Goal: Information Seeking & Learning: Learn about a topic

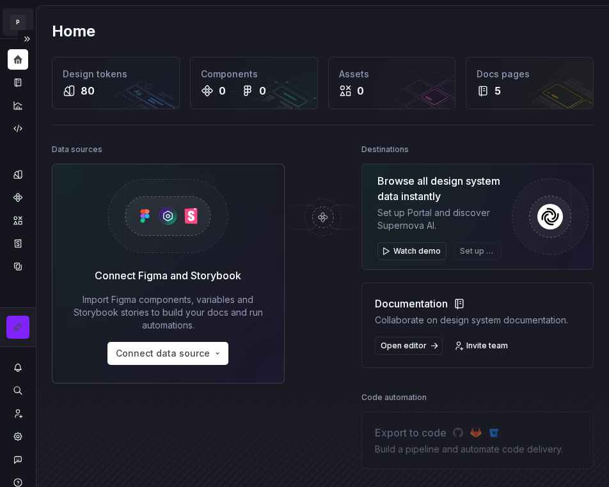
click at [17, 19] on html "P My Design System CL Design system data Home Design tokens 80 Components 0 0 A…" at bounding box center [304, 243] width 609 height 487
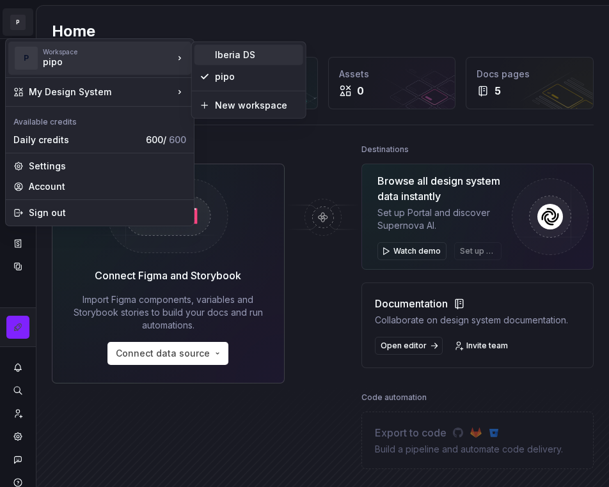
click at [222, 58] on div "Iberia DS" at bounding box center [256, 55] width 83 height 13
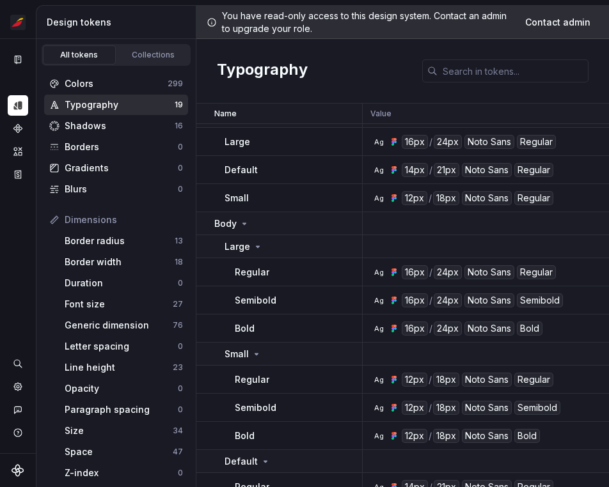
scroll to position [283, 0]
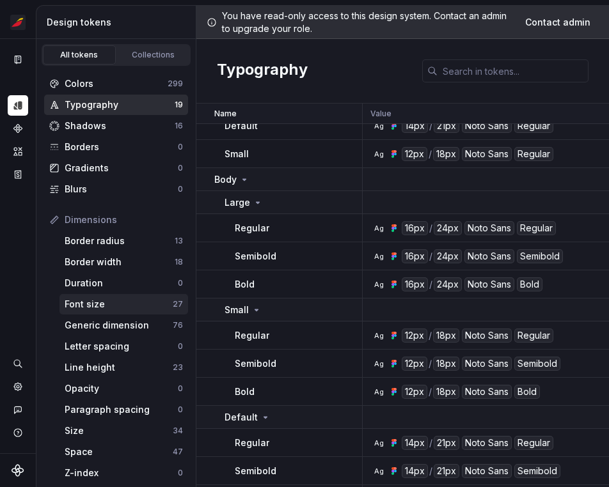
click at [123, 301] on div "Font size" at bounding box center [119, 304] width 108 height 13
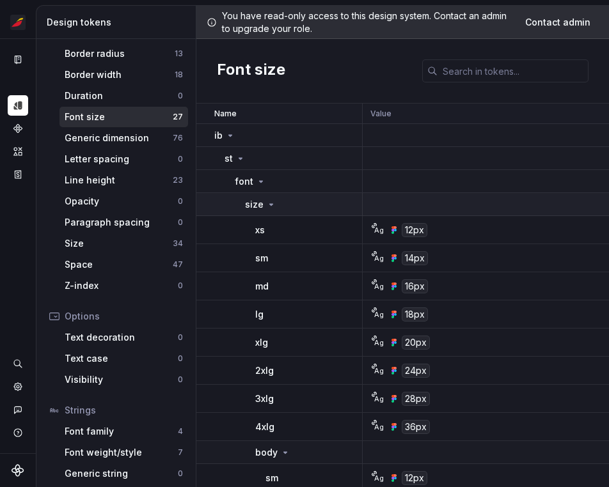
scroll to position [212, 0]
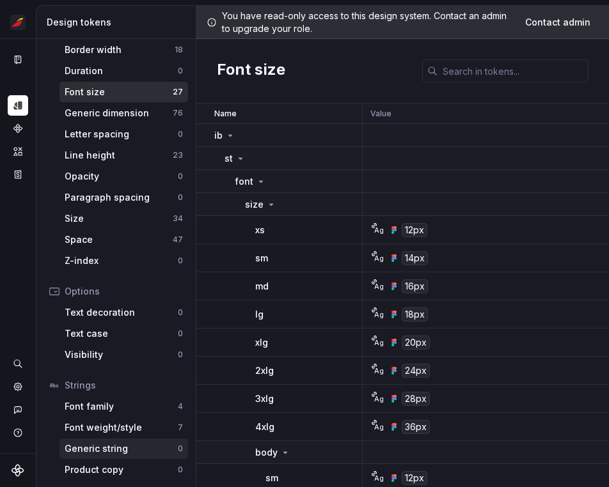
click at [97, 451] on div "Generic string" at bounding box center [121, 449] width 113 height 13
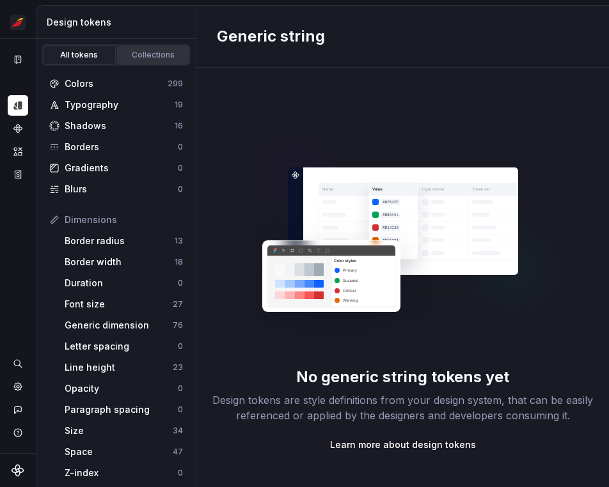
click at [139, 54] on div "Collections" at bounding box center [154, 55] width 64 height 10
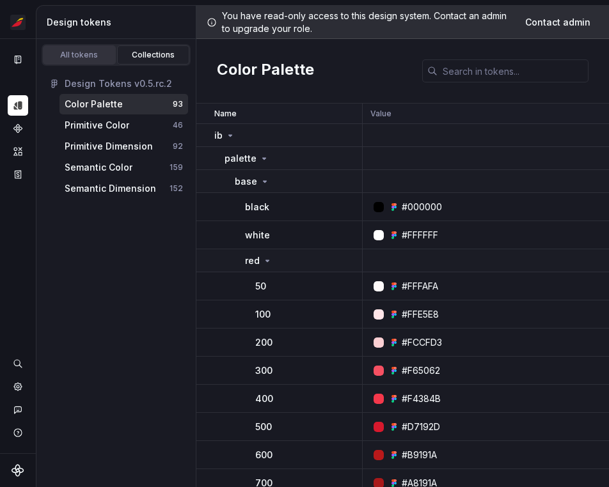
click at [88, 55] on div "All tokens" at bounding box center [79, 55] width 64 height 10
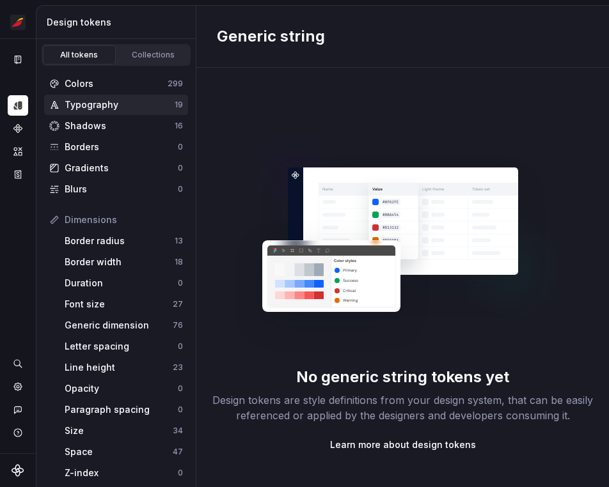
click at [99, 113] on div "Typography 19" at bounding box center [116, 105] width 144 height 20
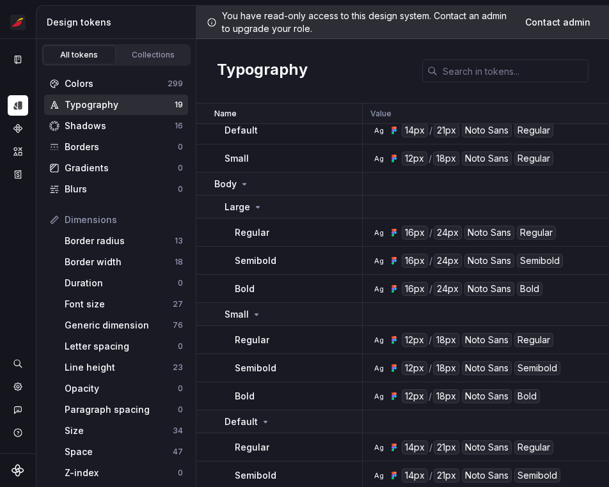
scroll to position [314, 0]
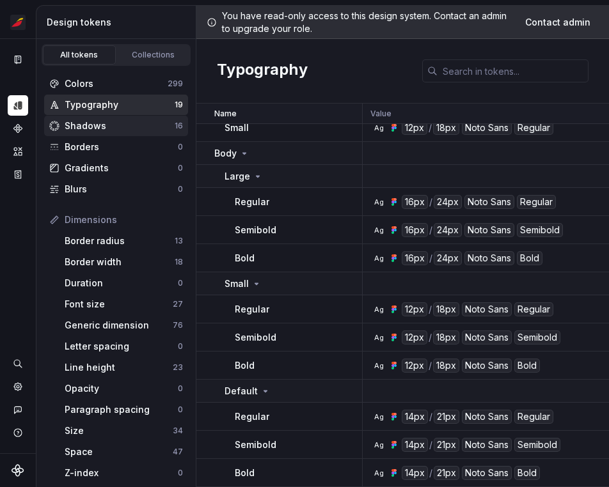
click at [129, 124] on div "Shadows" at bounding box center [120, 126] width 110 height 13
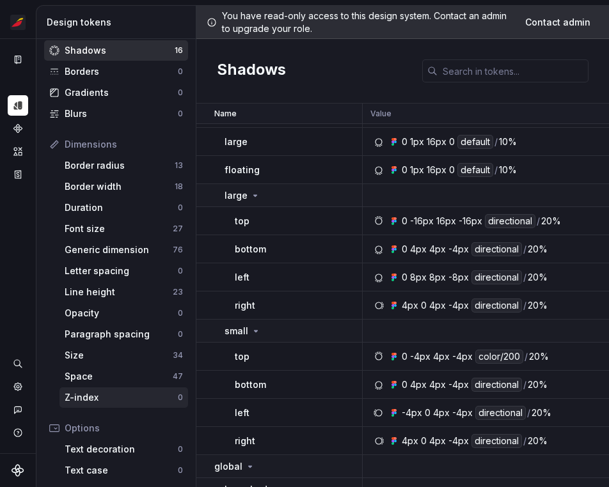
scroll to position [212, 0]
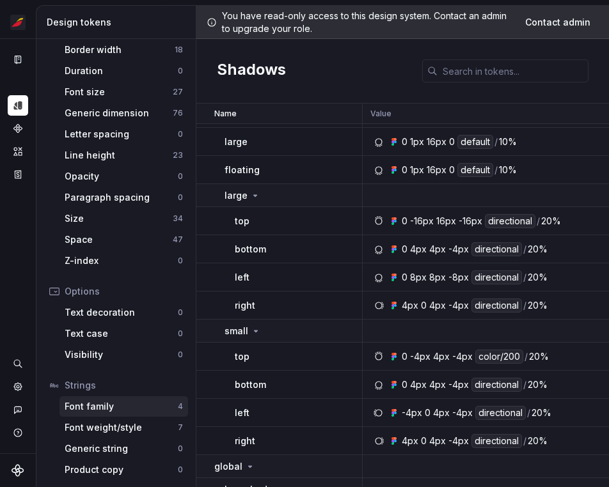
click at [101, 412] on div "Font family" at bounding box center [121, 406] width 113 height 13
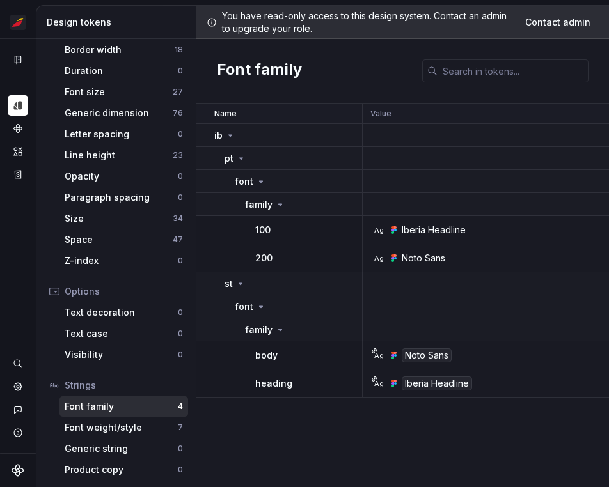
click at [399, 230] on div "Iberia Headline" at bounding box center [427, 230] width 77 height 13
click at [110, 428] on div "Font weight/style" at bounding box center [121, 428] width 113 height 13
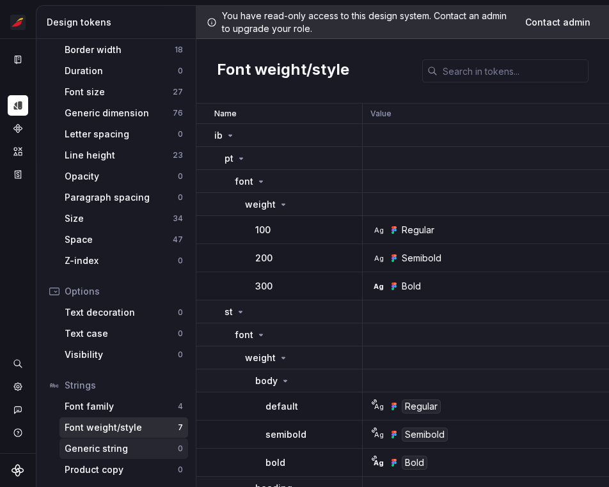
click at [102, 451] on div "Generic string" at bounding box center [121, 449] width 113 height 13
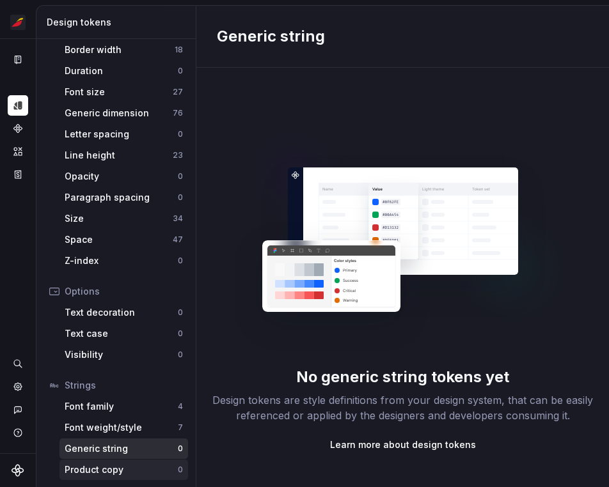
click at [105, 465] on div "Product copy" at bounding box center [121, 470] width 113 height 13
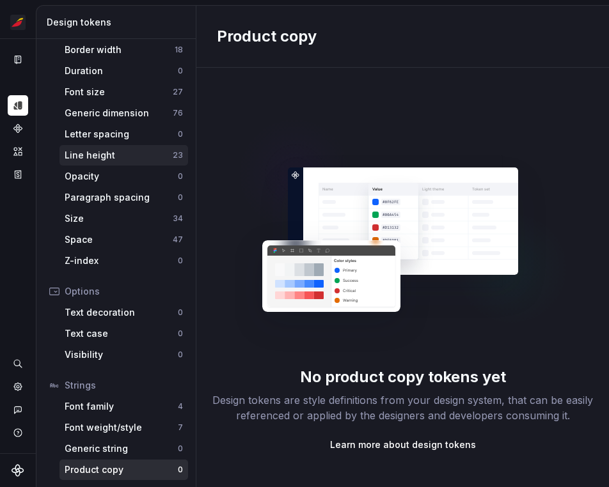
click at [115, 154] on div "Line height" at bounding box center [119, 155] width 108 height 13
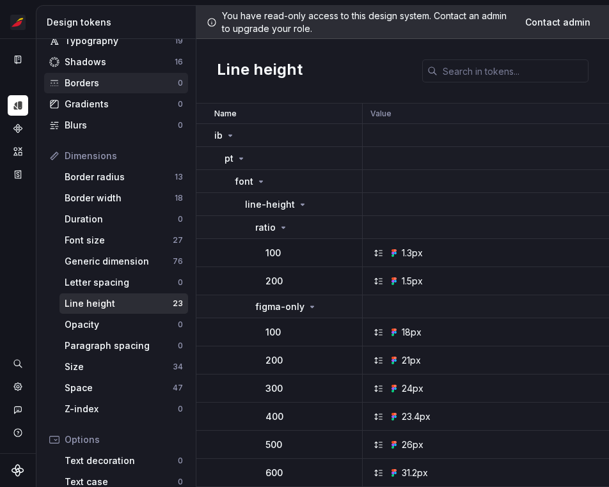
scroll to position [4, 0]
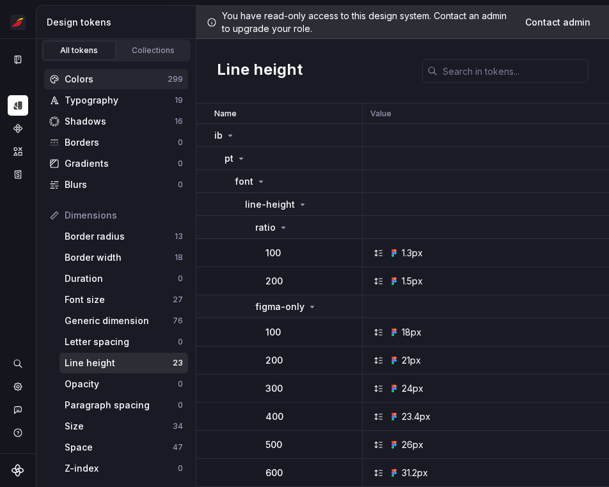
click at [96, 78] on div "Colors" at bounding box center [116, 79] width 103 height 13
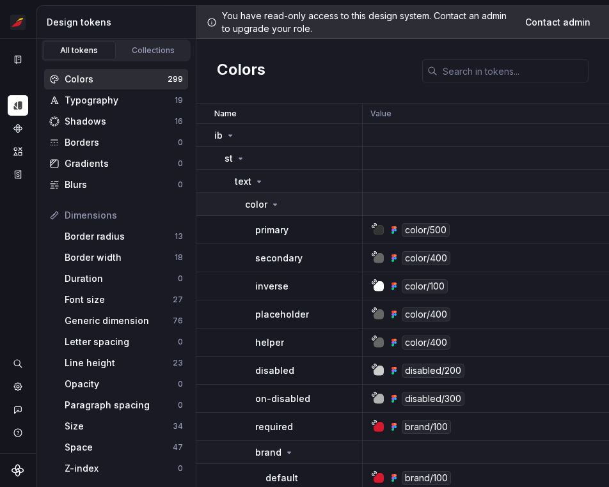
scroll to position [16, 0]
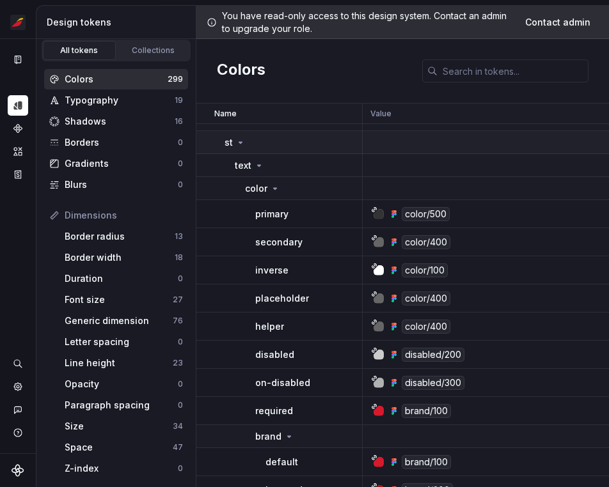
click at [239, 136] on div "st" at bounding box center [235, 142] width 21 height 13
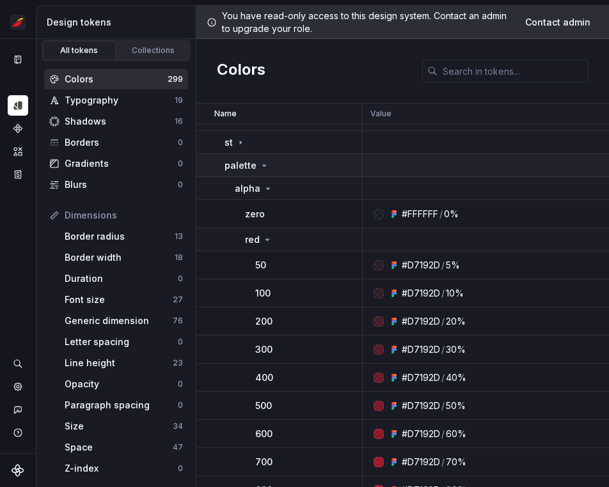
click at [255, 164] on div "palette" at bounding box center [247, 165] width 45 height 13
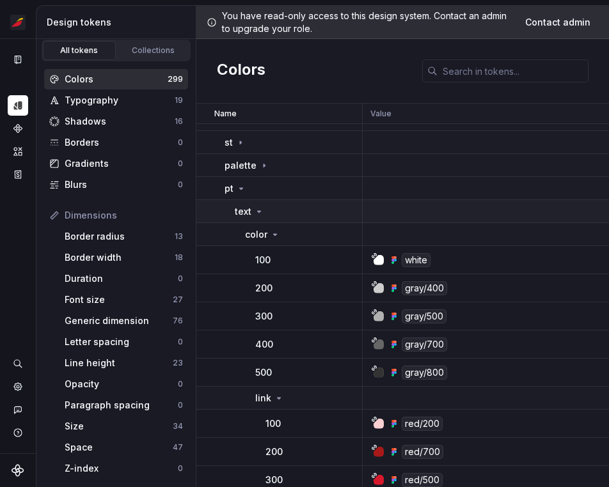
click at [243, 209] on p "text" at bounding box center [243, 211] width 17 height 13
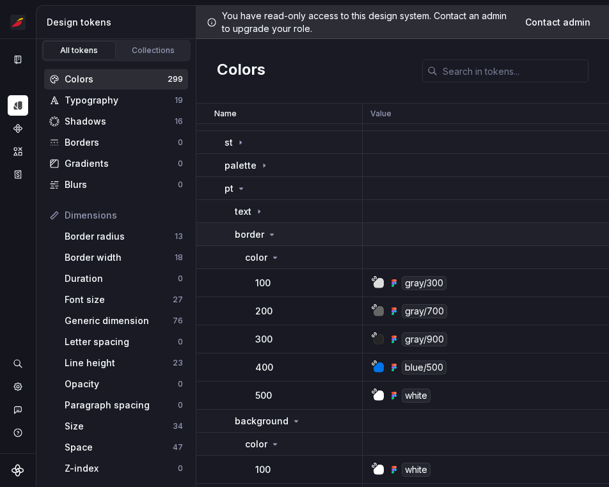
click at [249, 231] on p "border" at bounding box center [249, 234] width 29 height 13
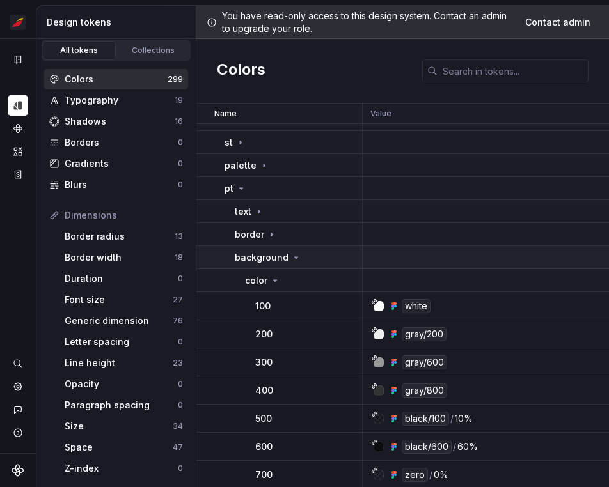
click at [254, 256] on p "background" at bounding box center [262, 257] width 54 height 13
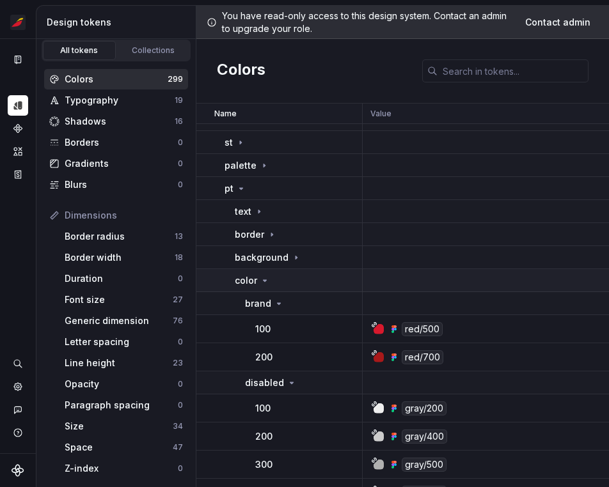
click at [255, 278] on p "color" at bounding box center [246, 280] width 22 height 13
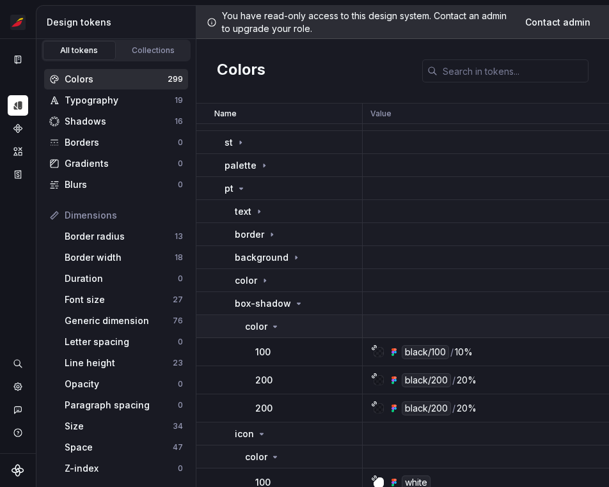
click at [270, 328] on icon at bounding box center [275, 327] width 10 height 10
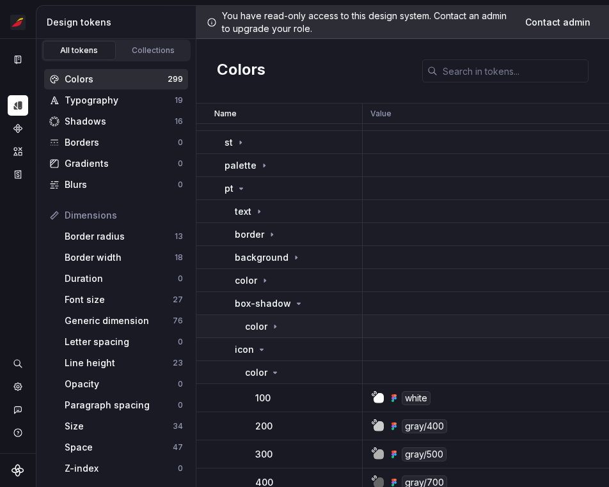
click at [270, 328] on icon at bounding box center [275, 327] width 10 height 10
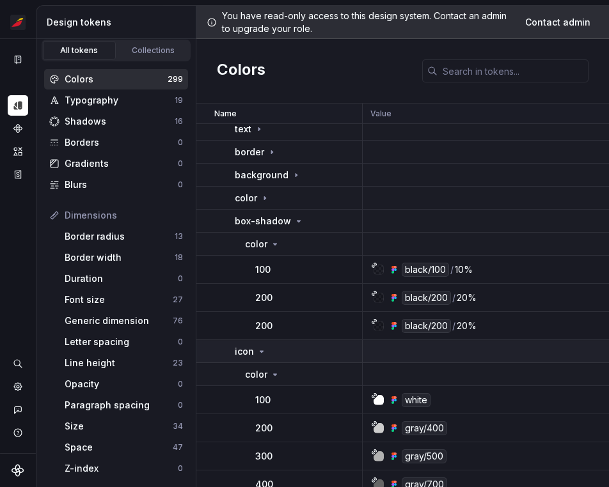
scroll to position [104, 0]
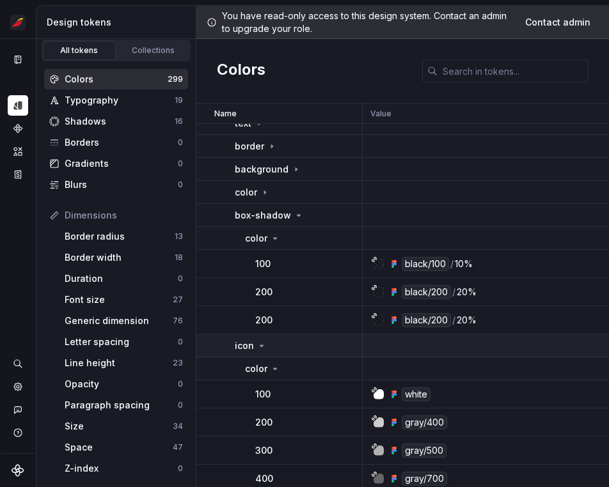
click at [259, 346] on icon at bounding box center [262, 346] width 10 height 10
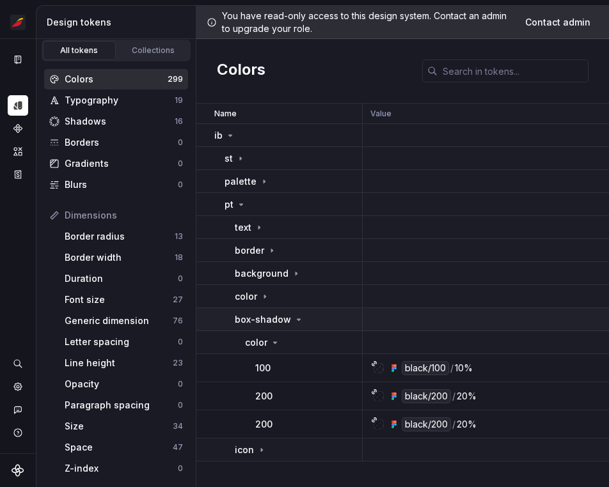
click at [286, 324] on p "box-shadow" at bounding box center [263, 319] width 56 height 13
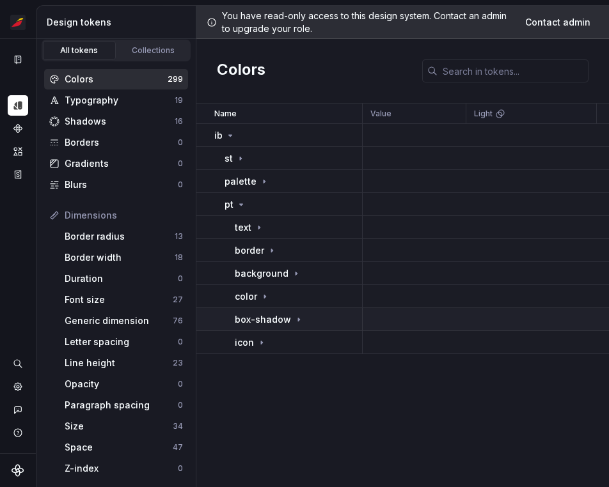
click at [286, 324] on p "box-shadow" at bounding box center [263, 319] width 56 height 13
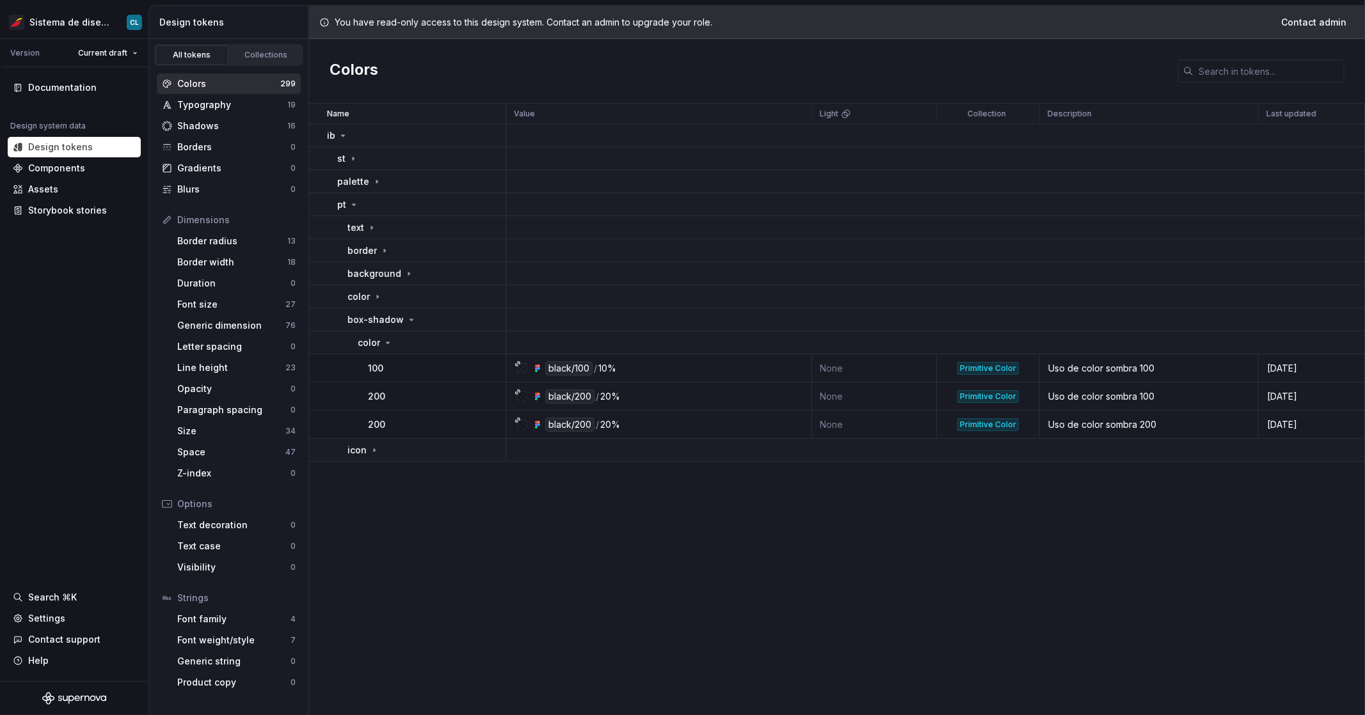
drag, startPoint x: 1333, startPoint y: 424, endPoint x: 314, endPoint y: 395, distance: 1018.9
click at [314, 395] on tbody "ib st palette pt text border background color box-shadow color 100 black/100 / …" at bounding box center [837, 293] width 1056 height 338
click at [354, 404] on td "200" at bounding box center [407, 397] width 197 height 28
drag, startPoint x: 353, startPoint y: 398, endPoint x: 1328, endPoint y: 425, distance: 975.3
click at [608, 425] on tbody "ib st palette pt text border background color box-shadow color 100 black/100 / …" at bounding box center [837, 293] width 1056 height 338
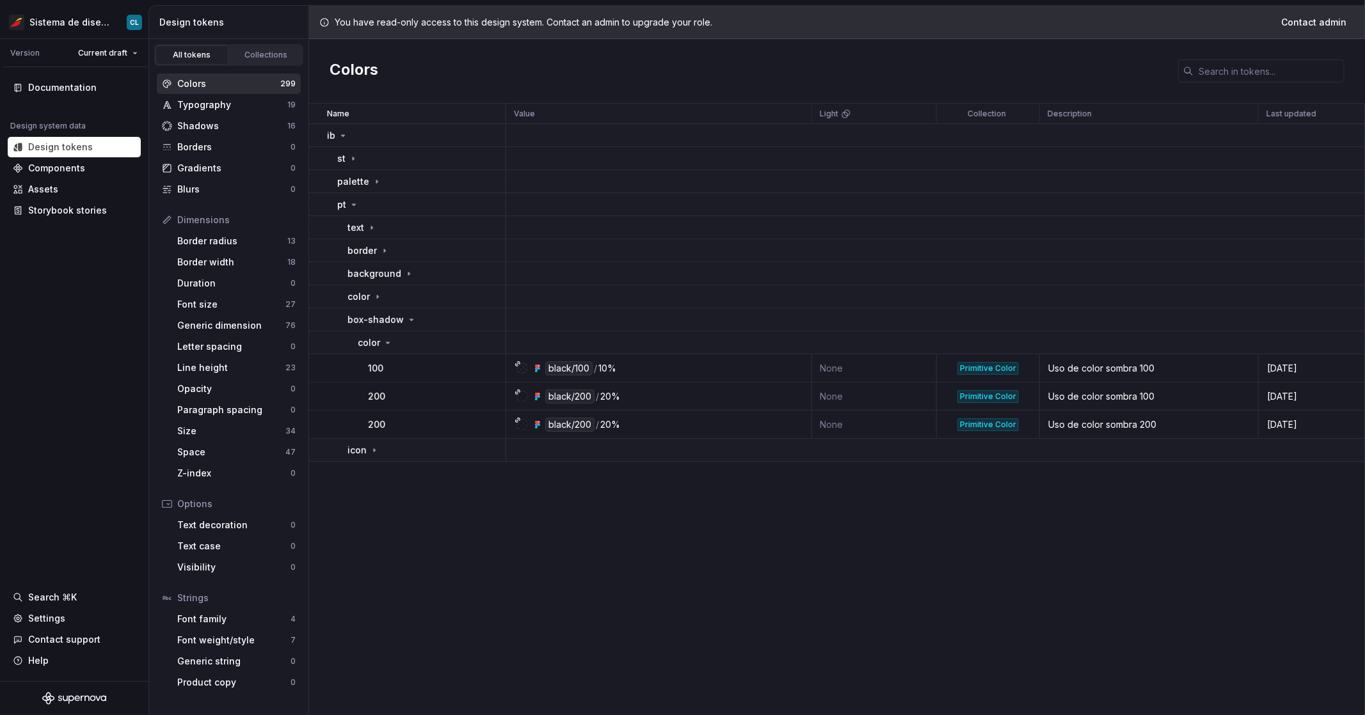
click at [608, 425] on div "[DATE]" at bounding box center [1311, 424] width 104 height 13
drag, startPoint x: 1323, startPoint y: 424, endPoint x: 313, endPoint y: 384, distance: 1010.3
click at [313, 384] on tbody "ib st palette pt text border background color box-shadow color 100 black/100 / …" at bounding box center [837, 293] width 1056 height 338
click at [133, 22] on html "Sistema de diseño Iberia CL Version Current draft Documentation Design system d…" at bounding box center [682, 357] width 1365 height 715
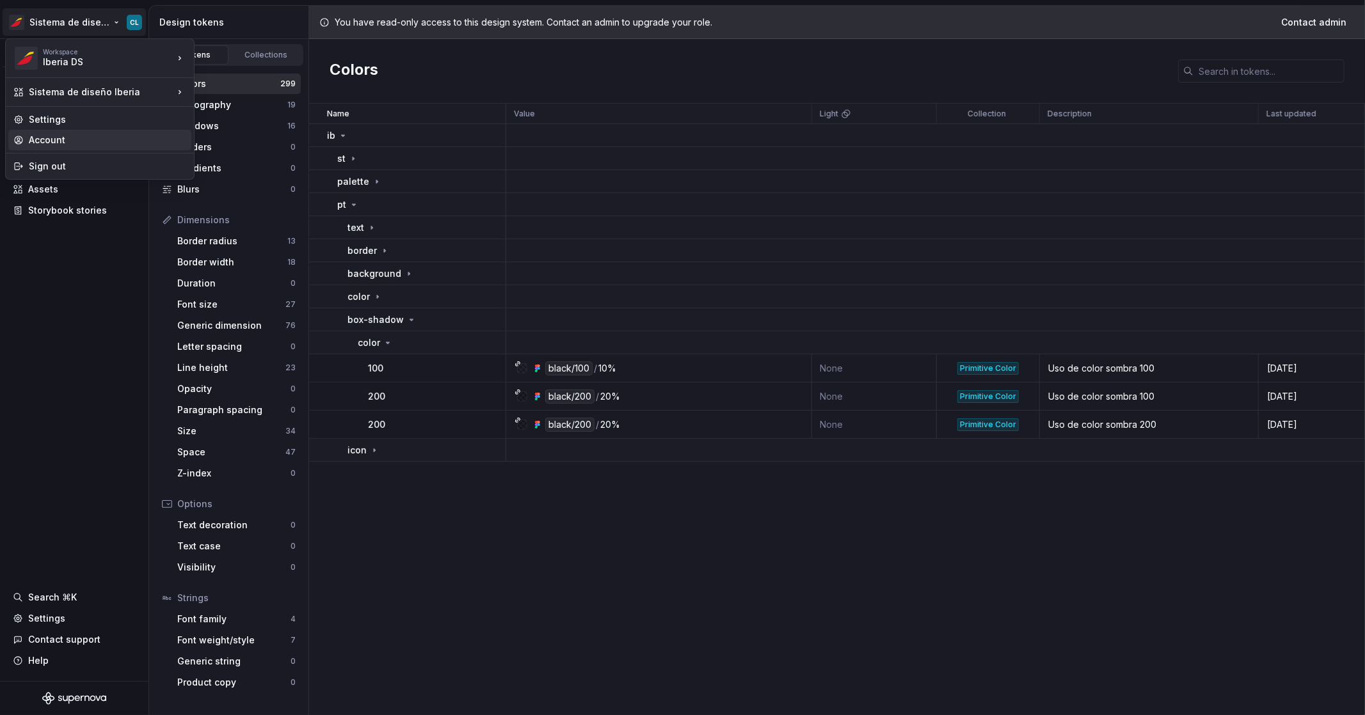
click at [76, 140] on div "Account" at bounding box center [107, 140] width 157 height 13
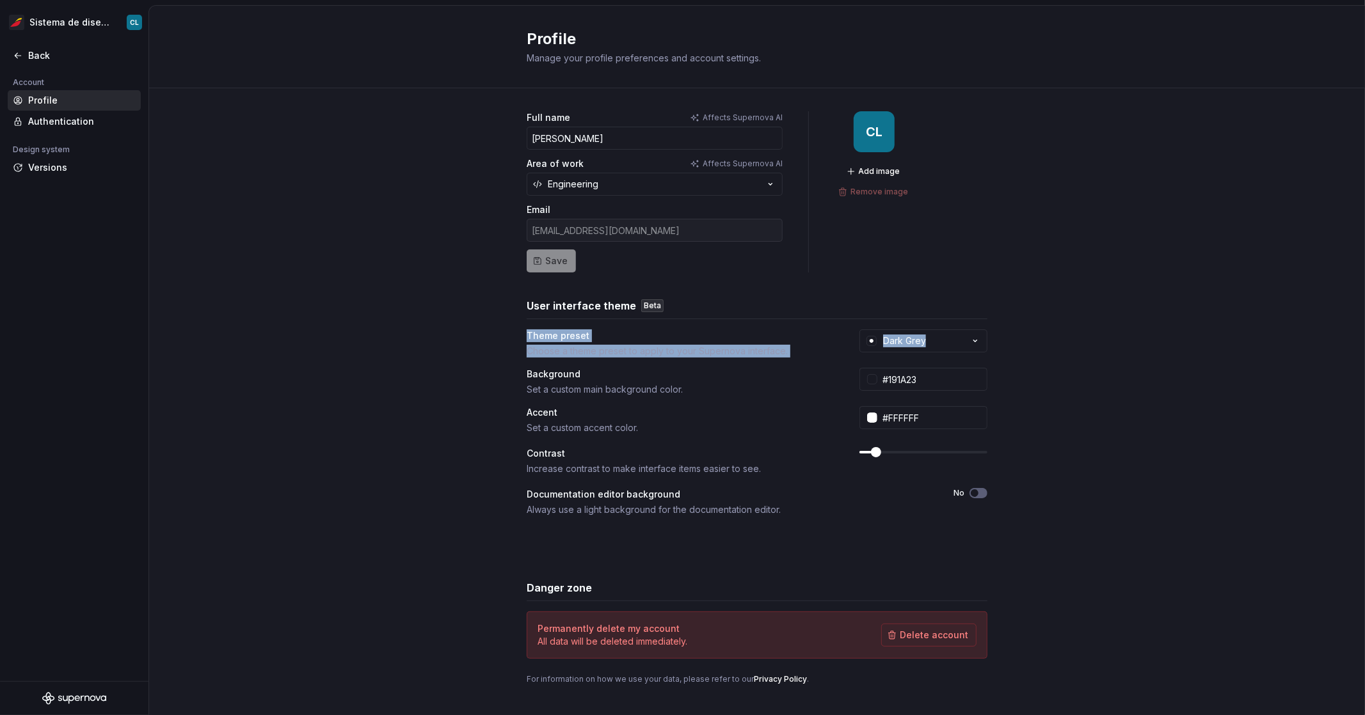
drag, startPoint x: 523, startPoint y: 338, endPoint x: 1056, endPoint y: 349, distance: 533.0
click at [608, 349] on div "Full name Affects Supernova AI [PERSON_NAME] Area of work Affects Supernova AI …" at bounding box center [756, 410] width 1215 height 645
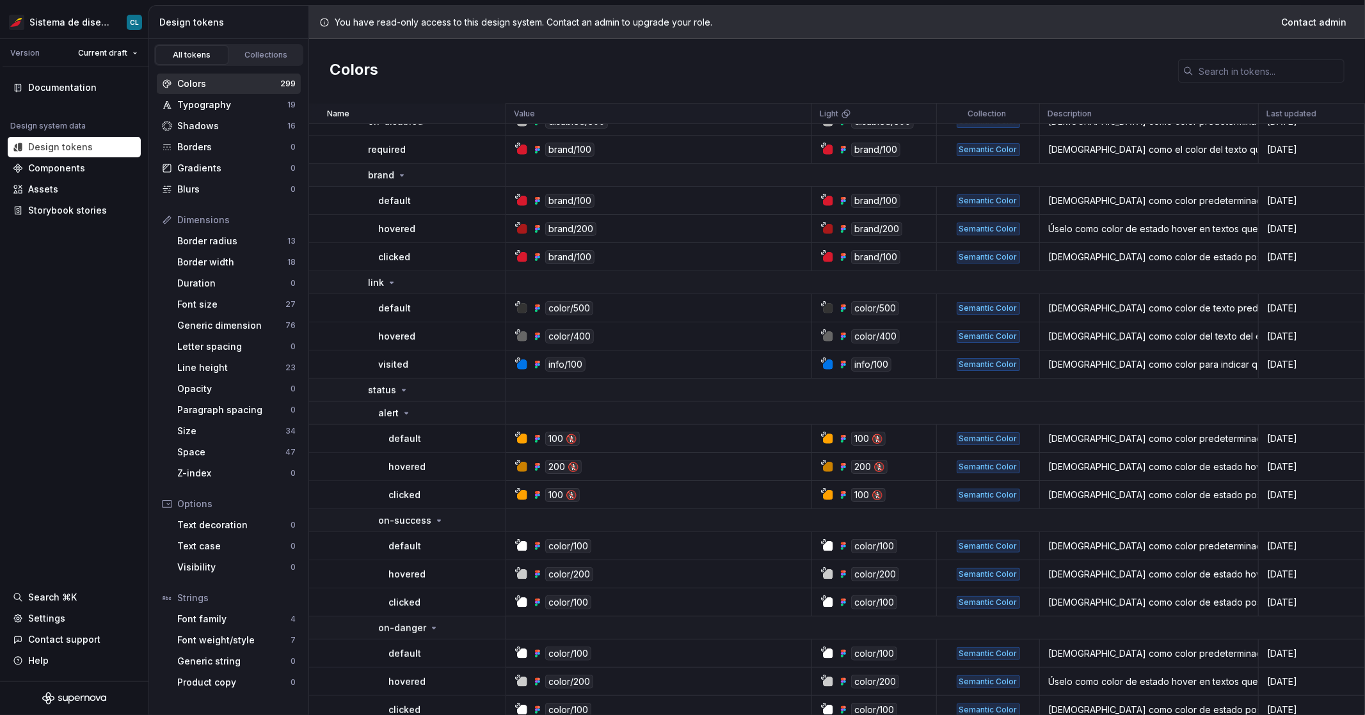
scroll to position [437, 0]
